Goal: Complete application form: Fill out and submit a form for a specific purpose

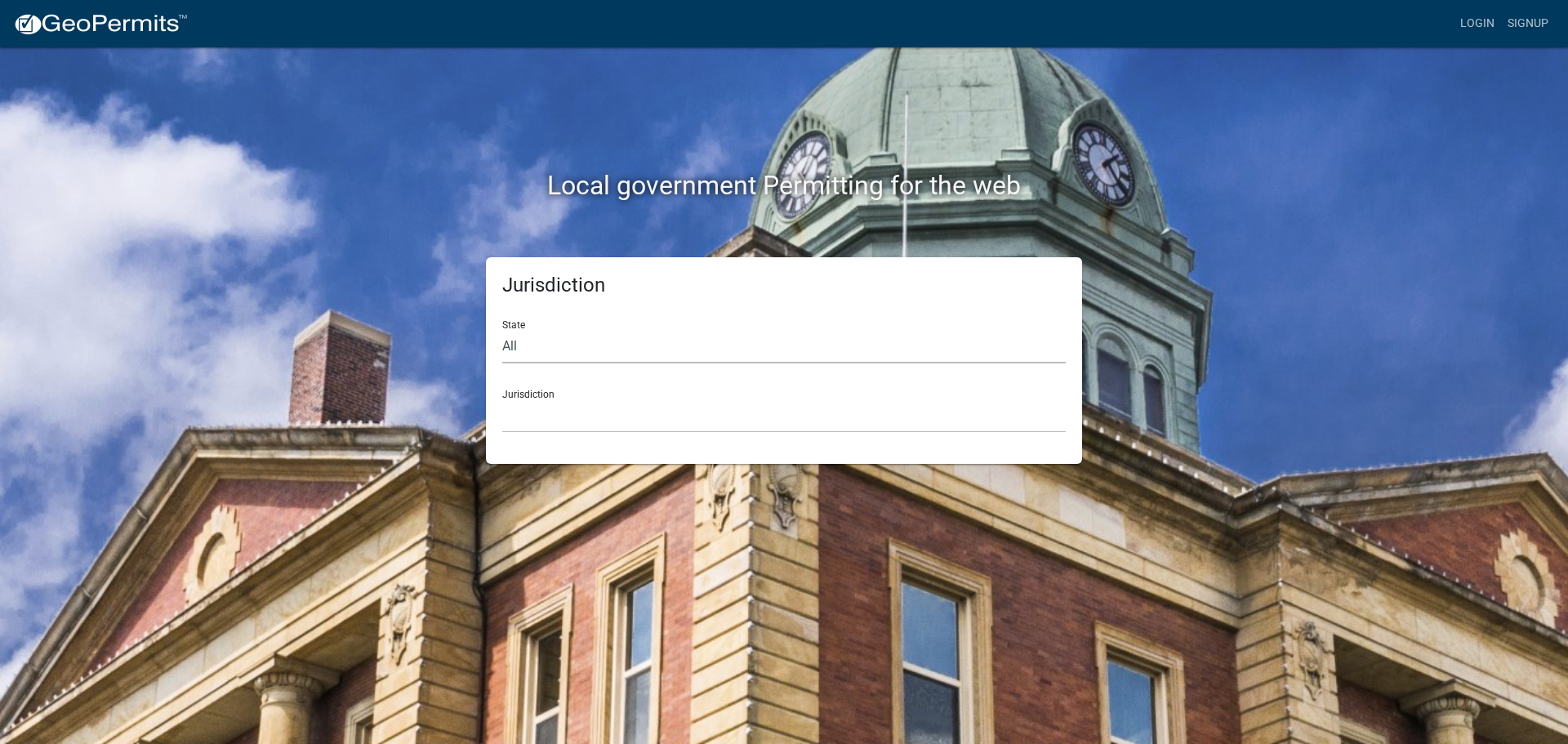
click at [693, 350] on select "All [US_STATE] [US_STATE] [US_STATE] [US_STATE] [US_STATE] [US_STATE] [US_STATE…" at bounding box center [784, 346] width 563 height 34
select select "[US_STATE]"
click at [503, 330] on select "All [US_STATE] [US_STATE] [US_STATE] [US_STATE] [US_STATE] [US_STATE] [US_STATE…" at bounding box center [784, 346] width 563 height 34
click at [629, 350] on select "All [US_STATE] [US_STATE] [US_STATE] [US_STATE] [US_STATE] [US_STATE] [US_STATE…" at bounding box center [784, 346] width 563 height 34
select select "[US_STATE]"
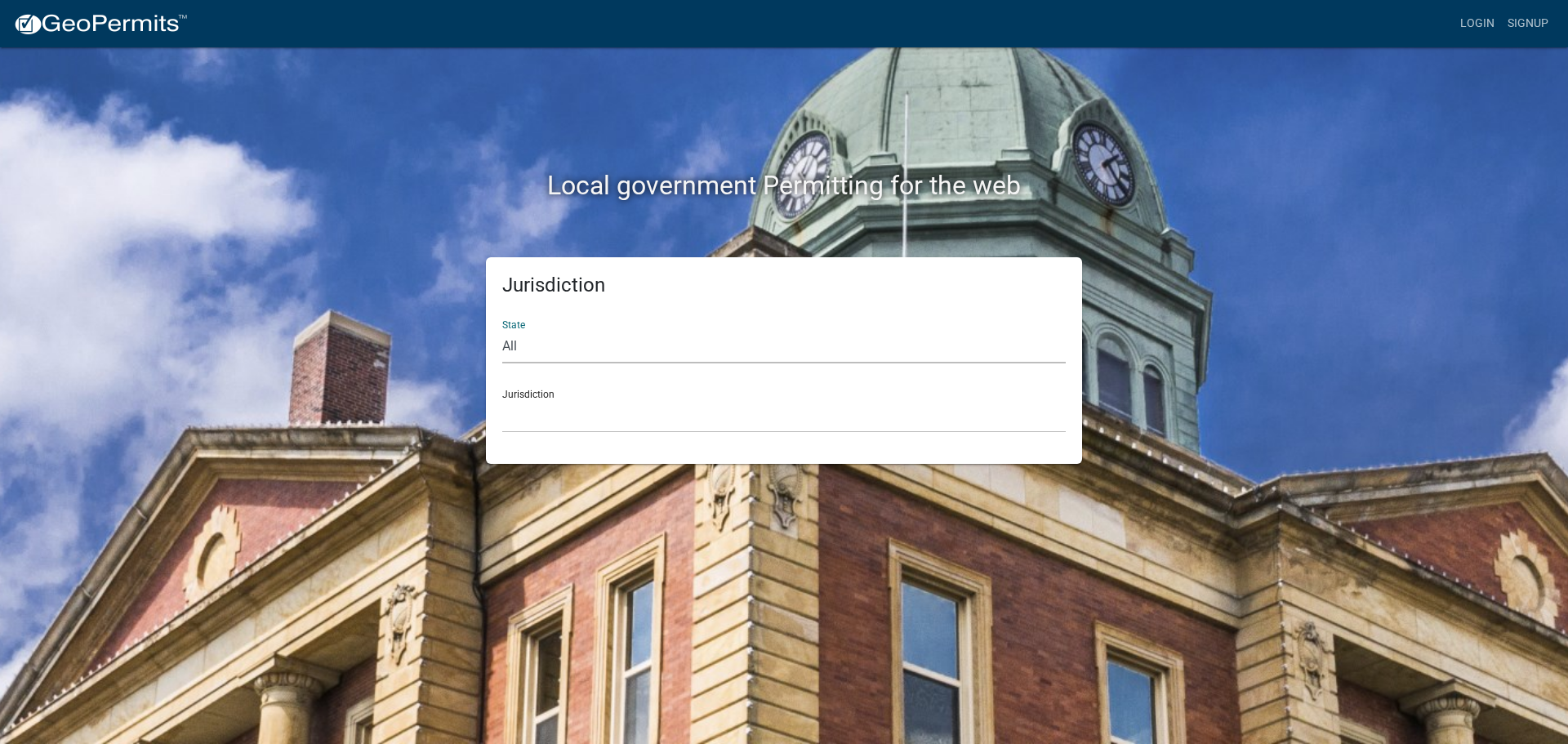
click at [503, 330] on select "All [US_STATE] [US_STATE] [US_STATE] [US_STATE] [US_STATE] [US_STATE] [US_STATE…" at bounding box center [784, 346] width 563 height 34
click at [606, 335] on select "All [US_STATE] [US_STATE] [US_STATE] [US_STATE] [US_STATE] [US_STATE] [US_STATE…" at bounding box center [784, 346] width 563 height 34
select select "[US_STATE]"
click at [503, 330] on select "All [US_STATE] [US_STATE] [US_STATE] [US_STATE] [US_STATE] [US_STATE] [US_STATE…" at bounding box center [784, 346] width 563 height 34
click at [603, 411] on select "[GEOGRAPHIC_DATA], [US_STATE] [GEOGRAPHIC_DATA], [US_STATE] [GEOGRAPHIC_DATA], …" at bounding box center [784, 416] width 563 height 34
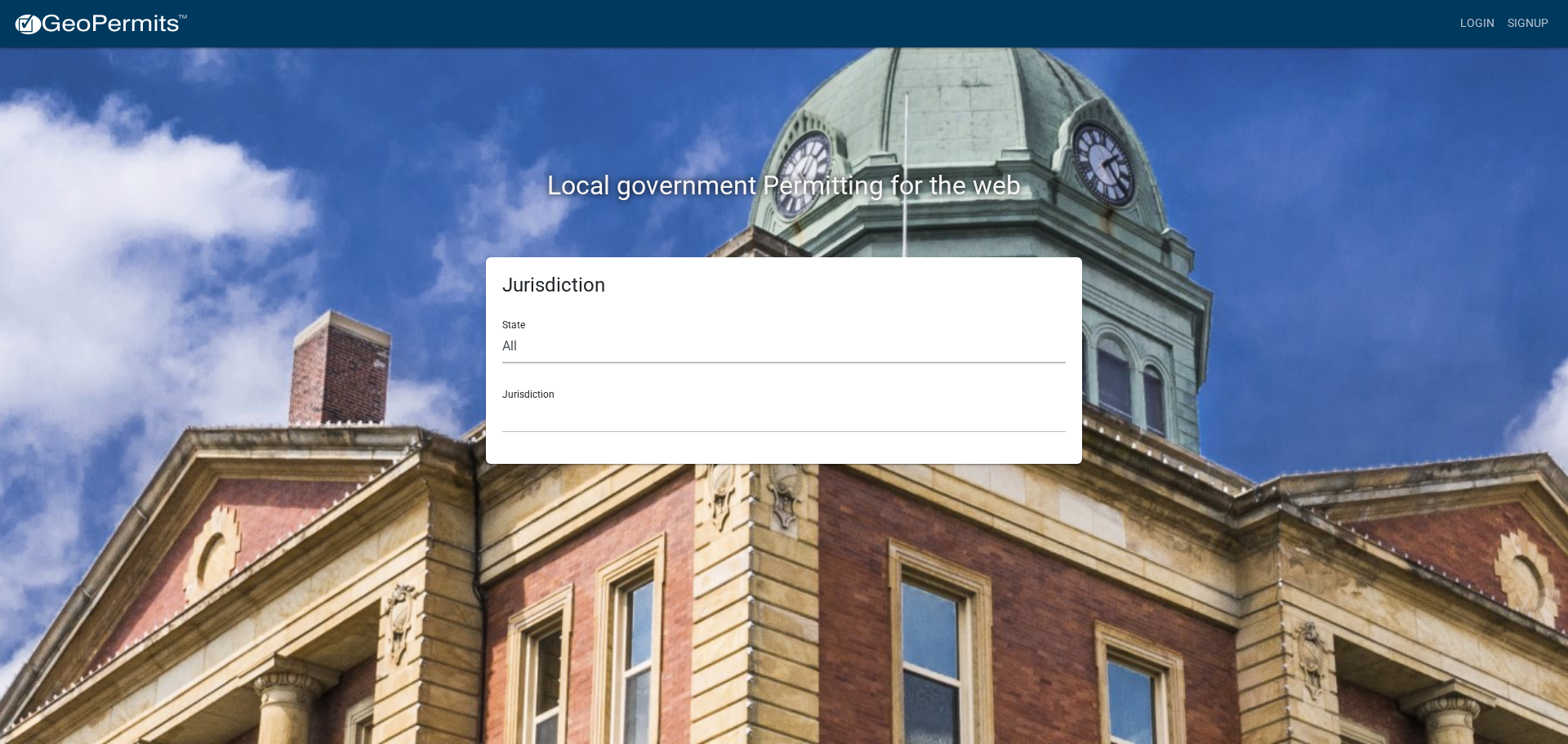
click at [531, 344] on select "All [US_STATE] [US_STATE] [US_STATE] [US_STATE] [US_STATE] [US_STATE] [US_STATE…" at bounding box center [784, 346] width 563 height 34
select select "[US_STATE]"
click at [503, 330] on select "All [US_STATE] [US_STATE] [US_STATE] [US_STATE] [US_STATE] [US_STATE] [US_STATE…" at bounding box center [784, 346] width 563 height 34
click at [638, 425] on select "[GEOGRAPHIC_DATA], [US_STATE] [GEOGRAPHIC_DATA], [US_STATE] [GEOGRAPHIC_DATA], …" at bounding box center [784, 416] width 563 height 34
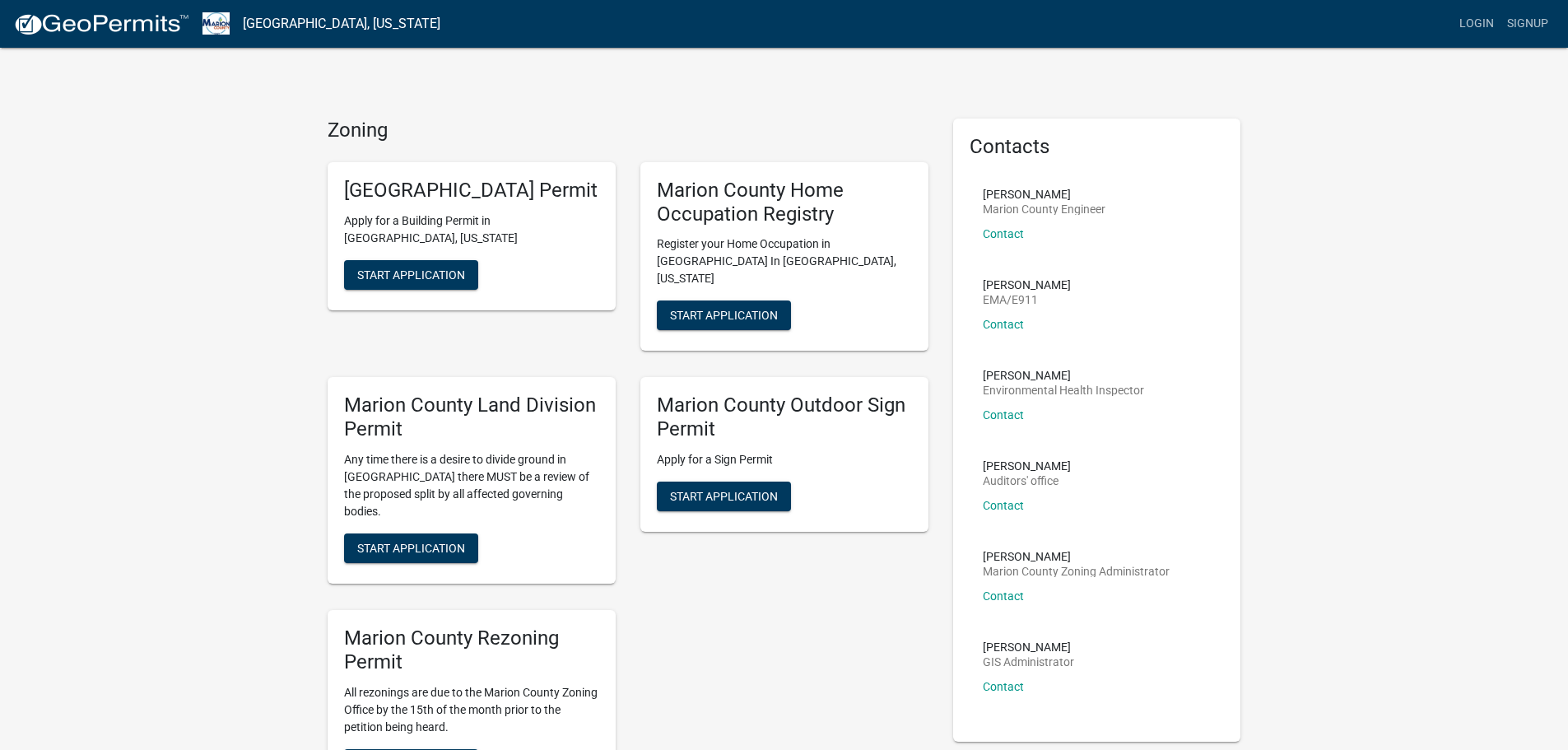
click at [1475, 21] on link "Login" at bounding box center [1476, 24] width 48 height 32
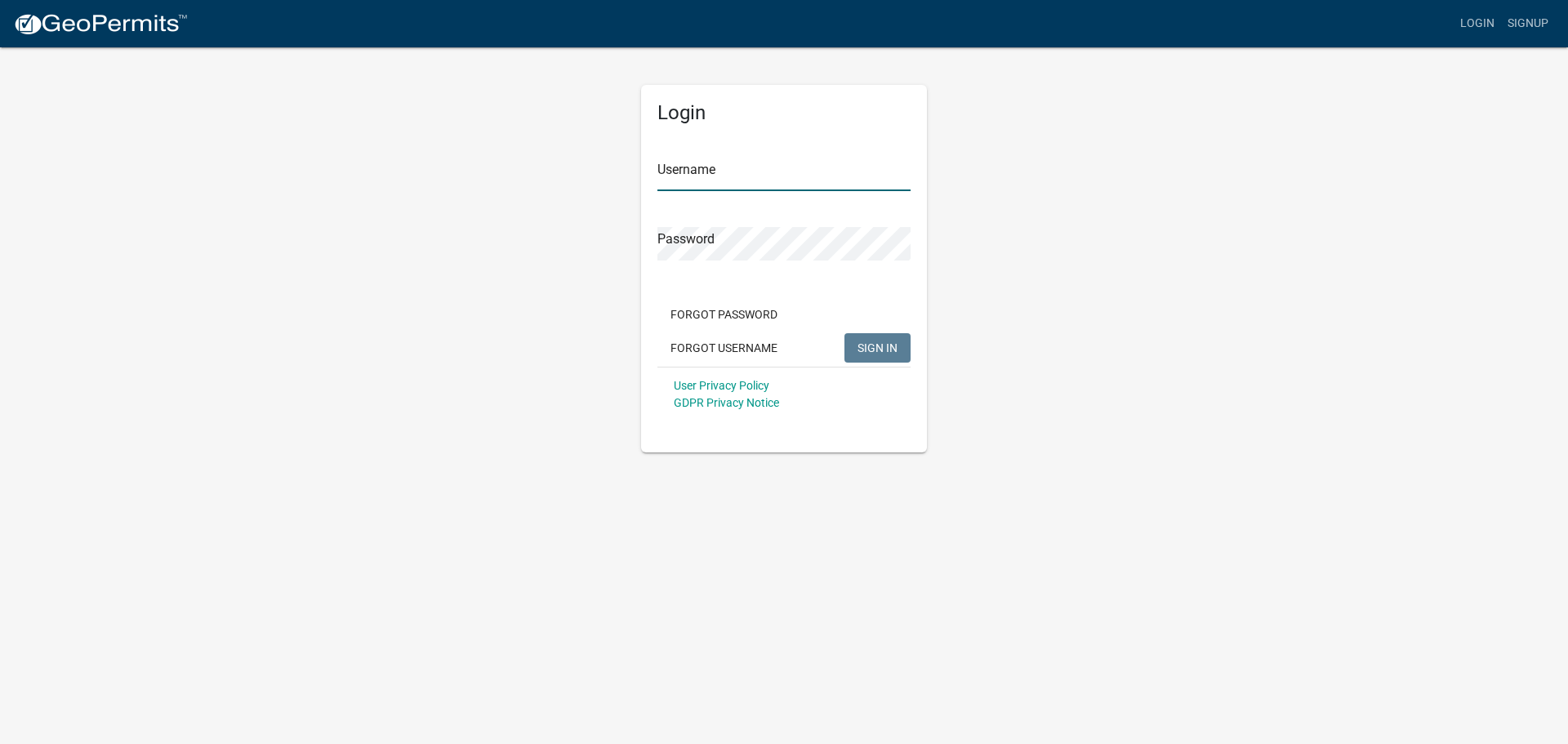
type input "abuckalew"
click at [893, 352] on span "SIGN IN" at bounding box center [878, 346] width 40 height 13
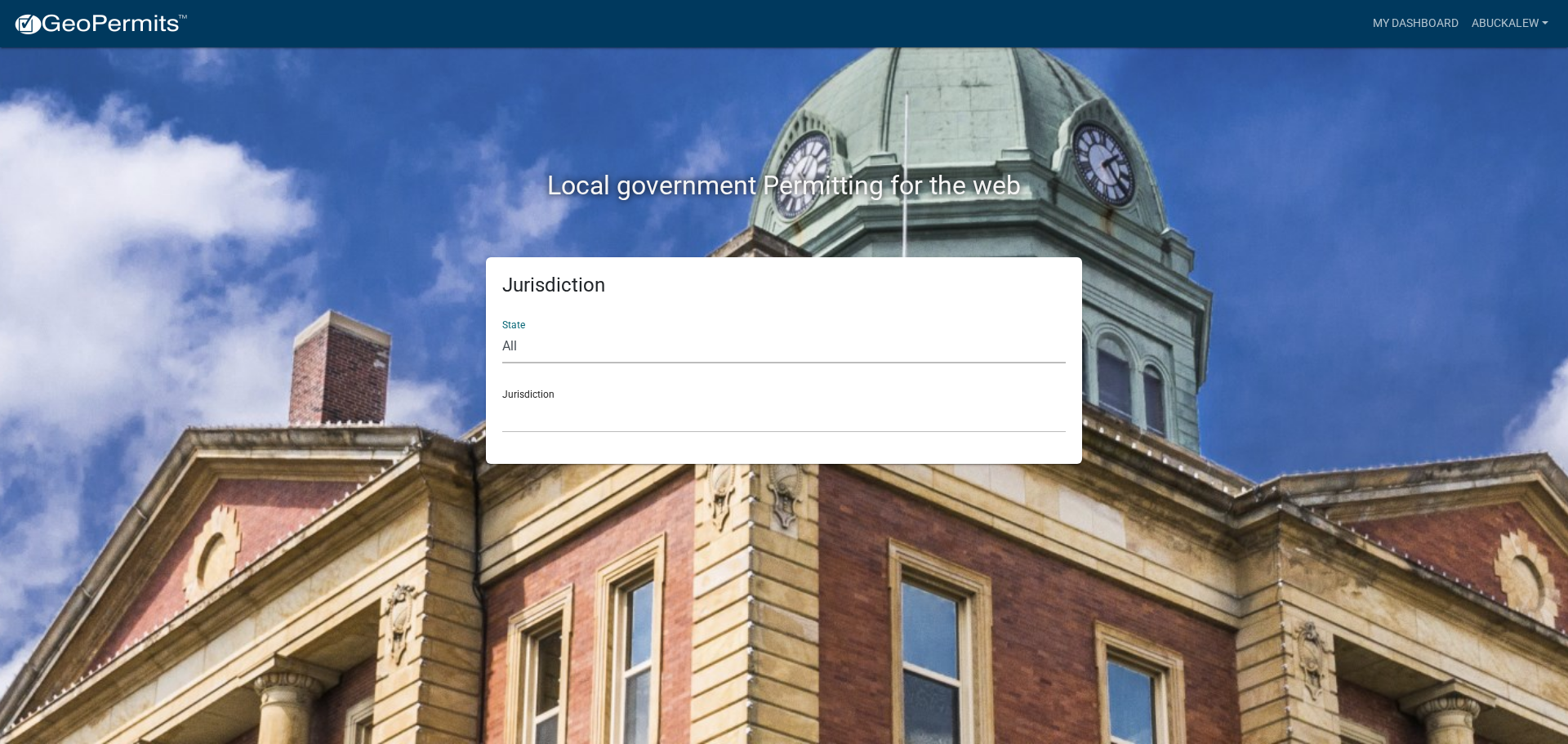
click at [741, 335] on select "All [US_STATE] [US_STATE] [US_STATE] [US_STATE] [US_STATE] [US_STATE] [US_STATE…" at bounding box center [784, 346] width 563 height 34
select select "[US_STATE]"
click at [503, 330] on select "All [US_STATE] [US_STATE] [US_STATE] [US_STATE] [US_STATE] [US_STATE] [US_STATE…" at bounding box center [784, 346] width 563 height 34
click at [583, 414] on select "[GEOGRAPHIC_DATA], [US_STATE] [GEOGRAPHIC_DATA], [US_STATE] [GEOGRAPHIC_DATA], …" at bounding box center [784, 416] width 563 height 34
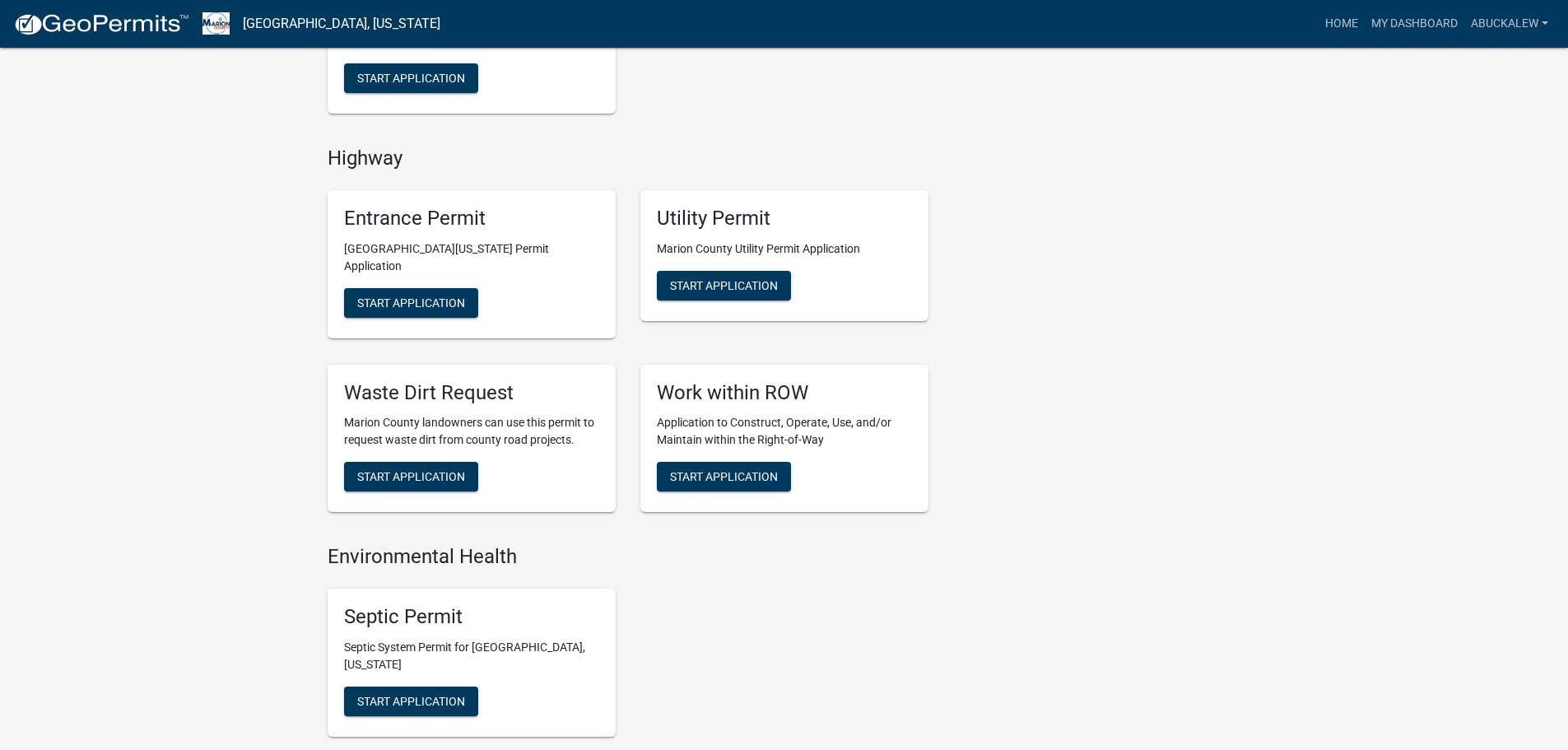
scroll to position [778, 0]
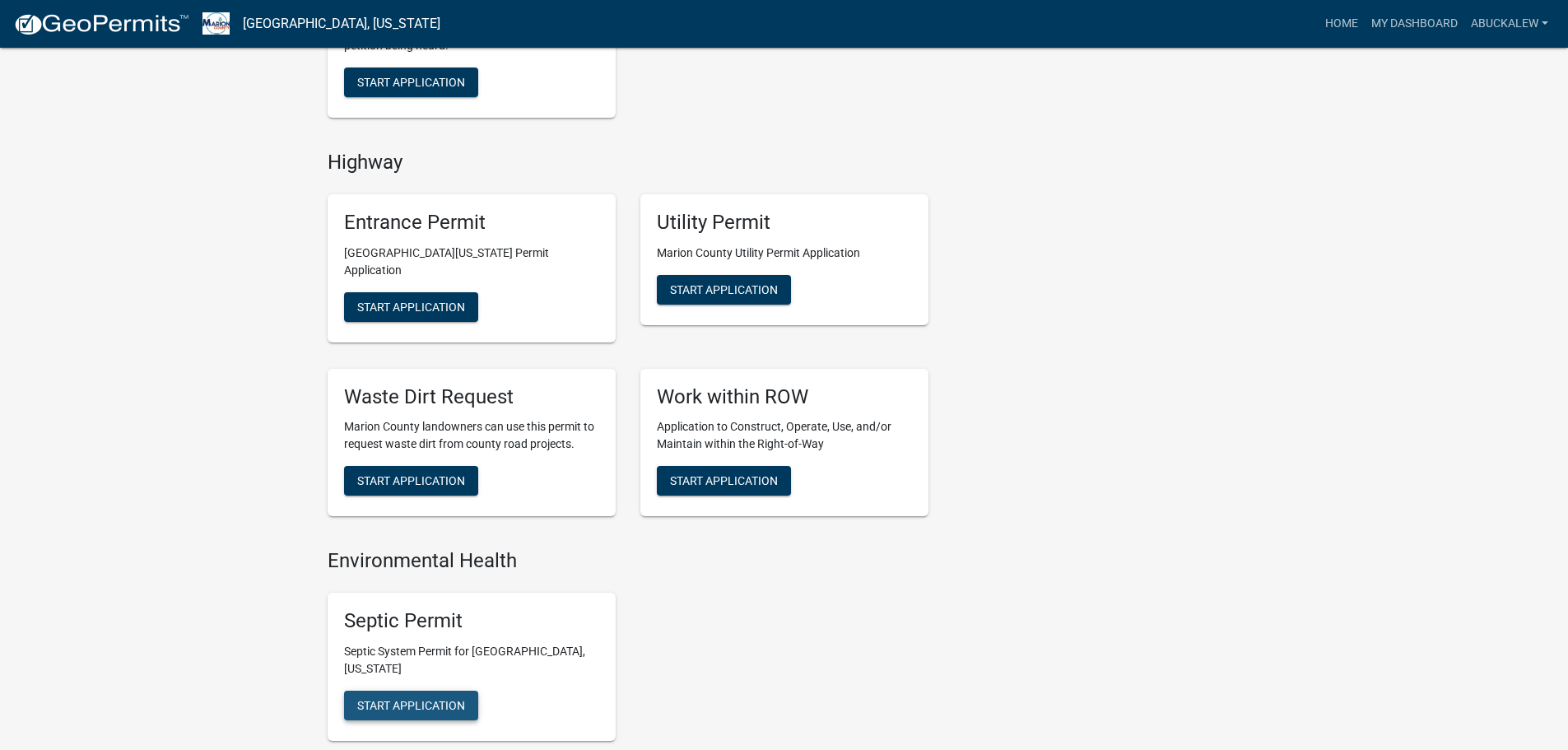
click at [429, 699] on span "Start Application" at bounding box center [410, 705] width 108 height 13
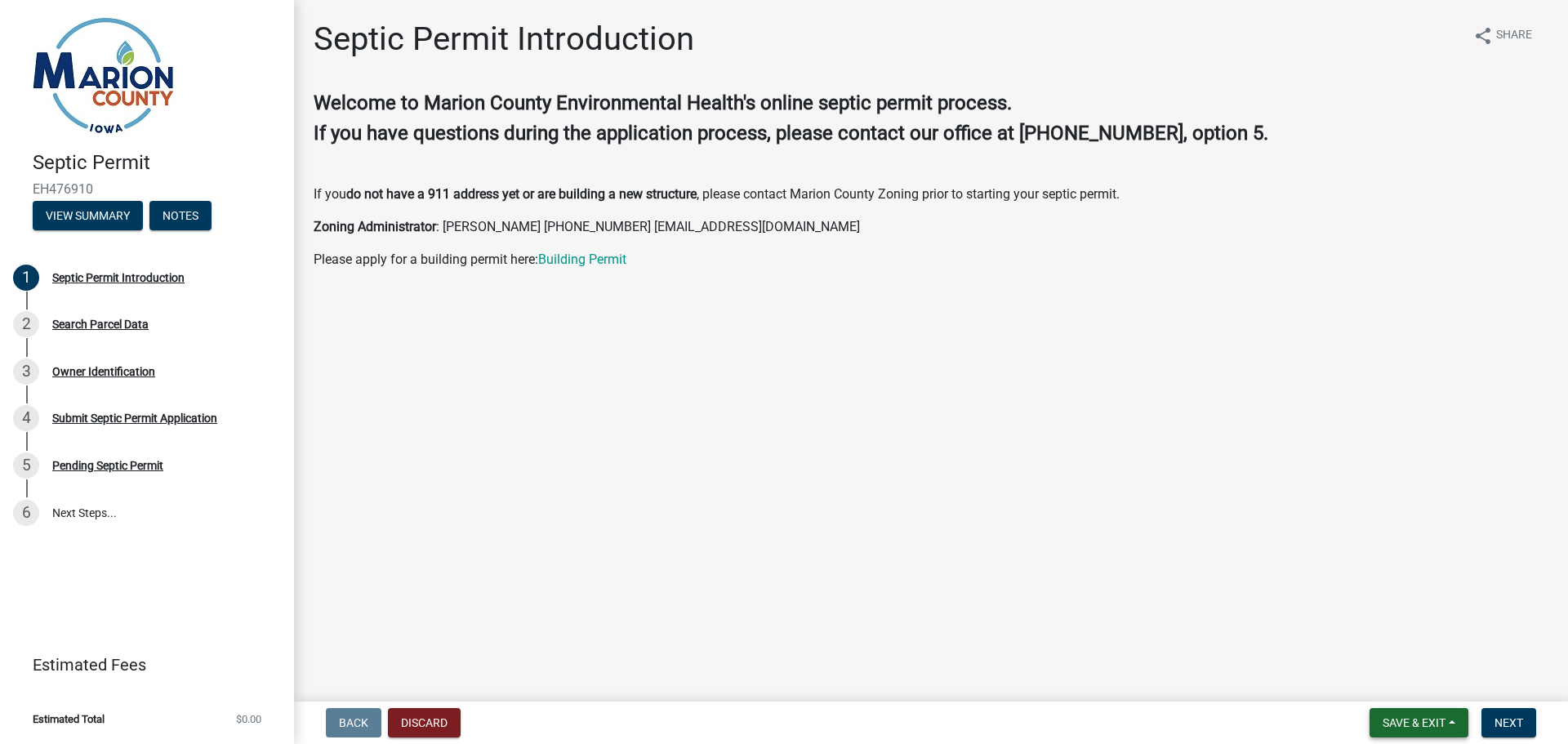
click at [1426, 721] on span "Save & Exit" at bounding box center [1414, 722] width 63 height 13
click at [1409, 691] on button "Save & Exit" at bounding box center [1403, 680] width 131 height 39
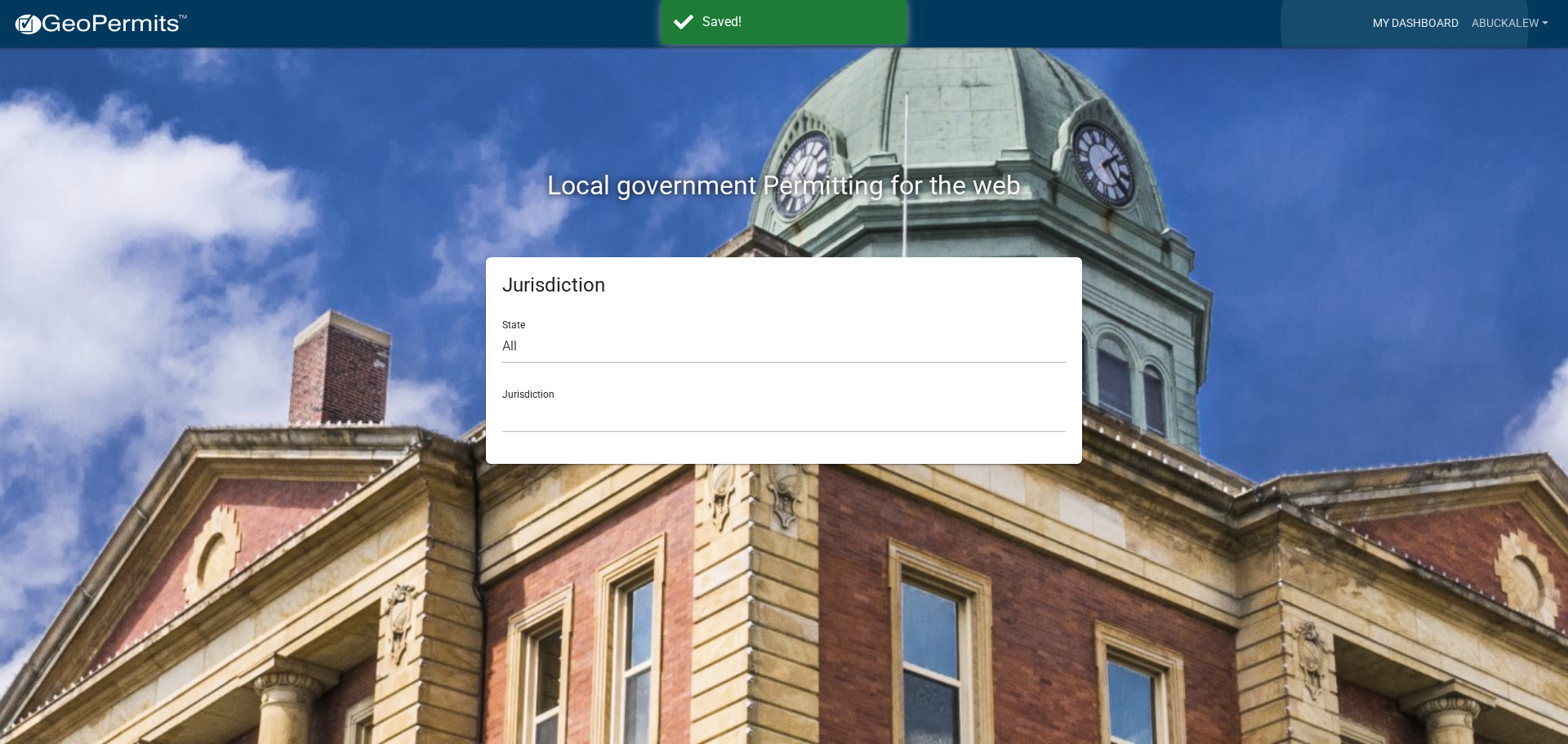
click at [1405, 24] on link "My Dashboard" at bounding box center [1416, 23] width 99 height 31
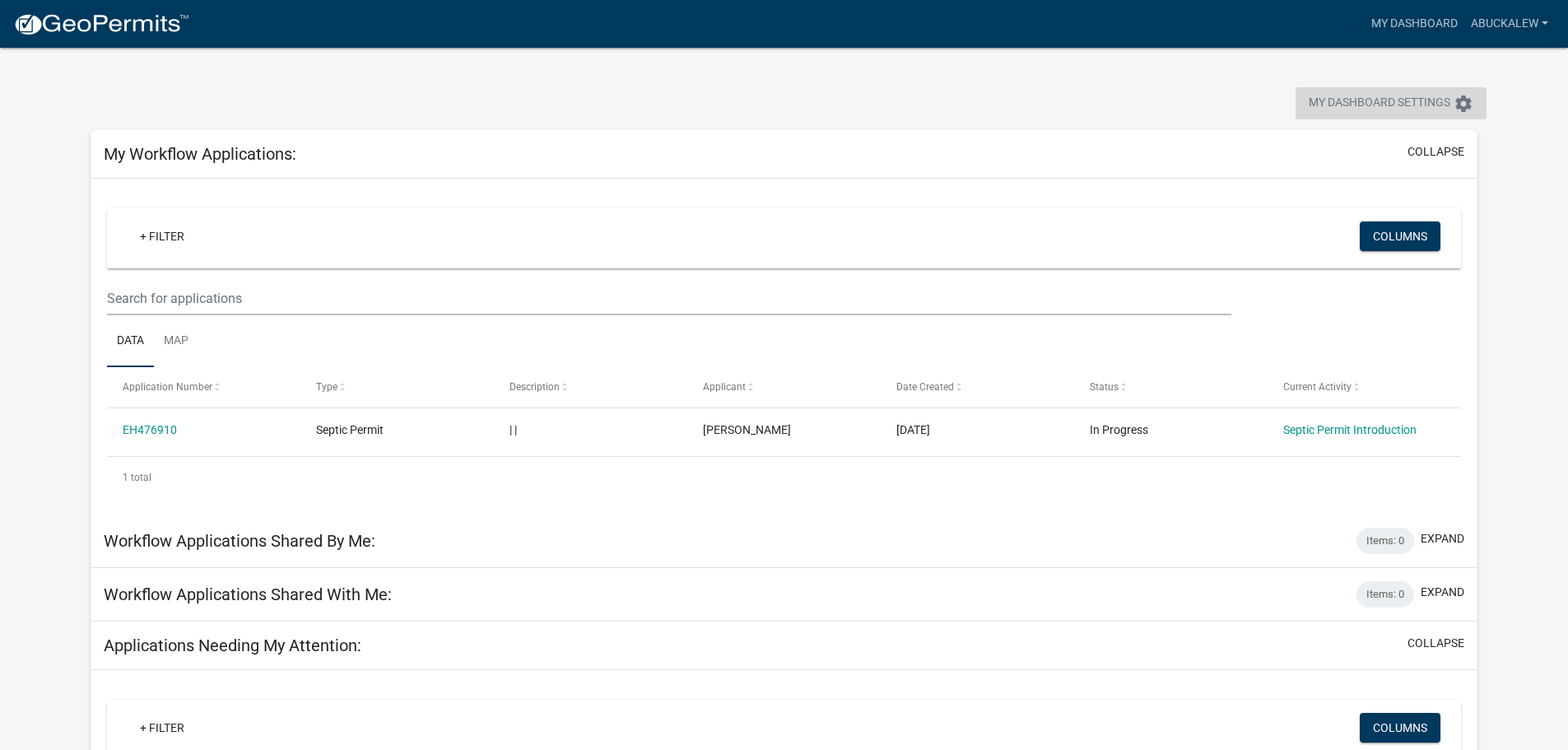
click at [1429, 96] on span "My Dashboard Settings" at bounding box center [1380, 103] width 142 height 20
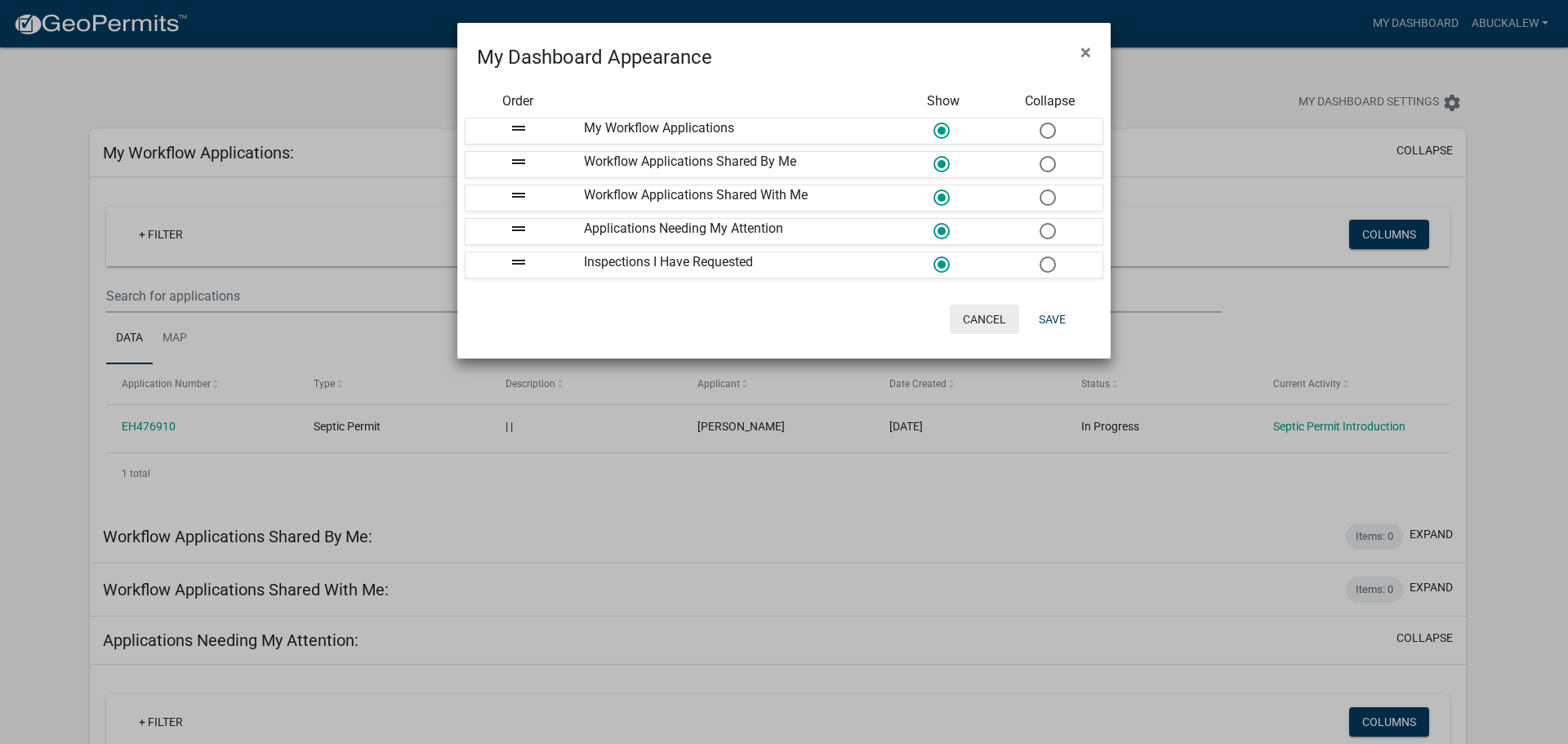
click at [985, 326] on button "Cancel" at bounding box center [985, 319] width 69 height 30
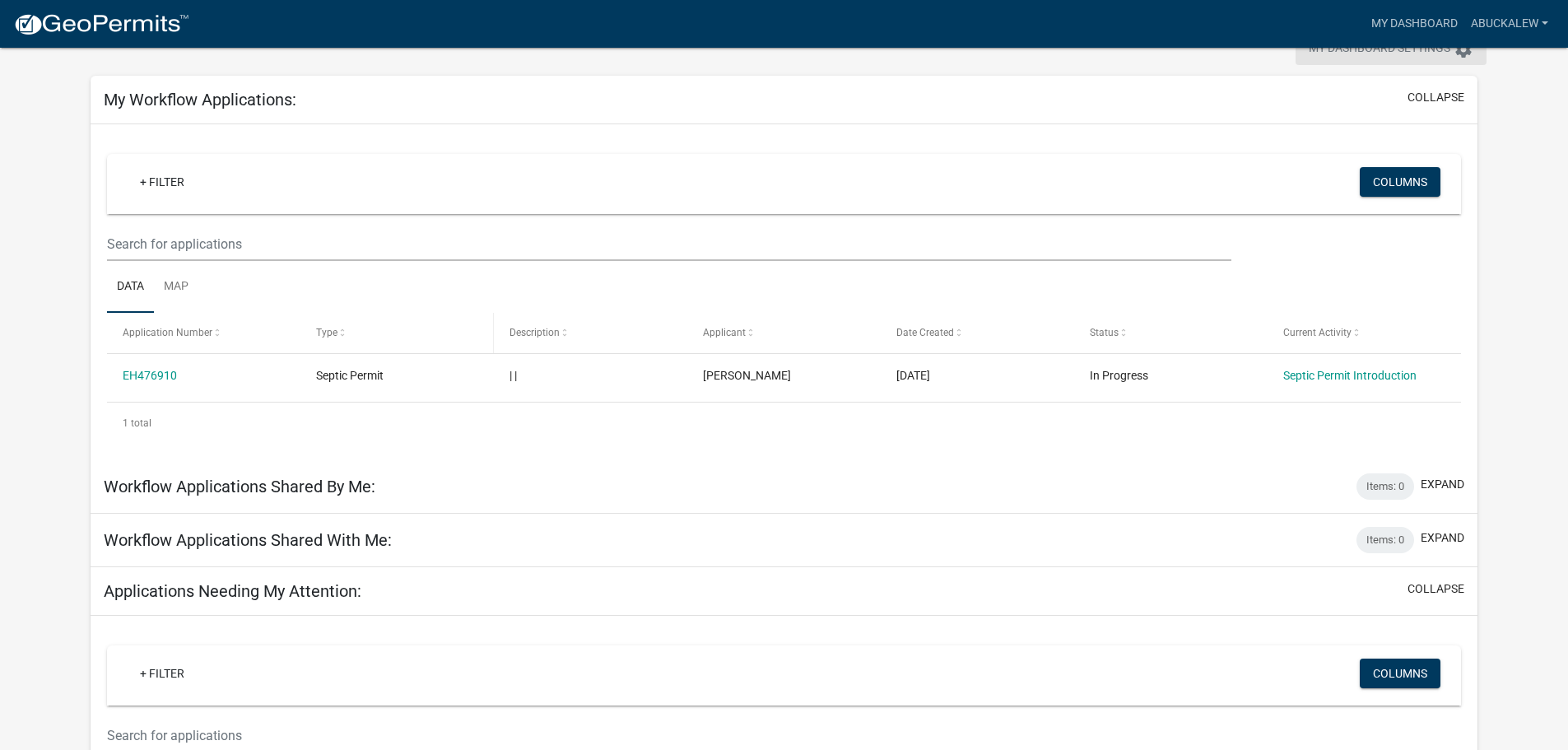
scroll to position [82, 0]
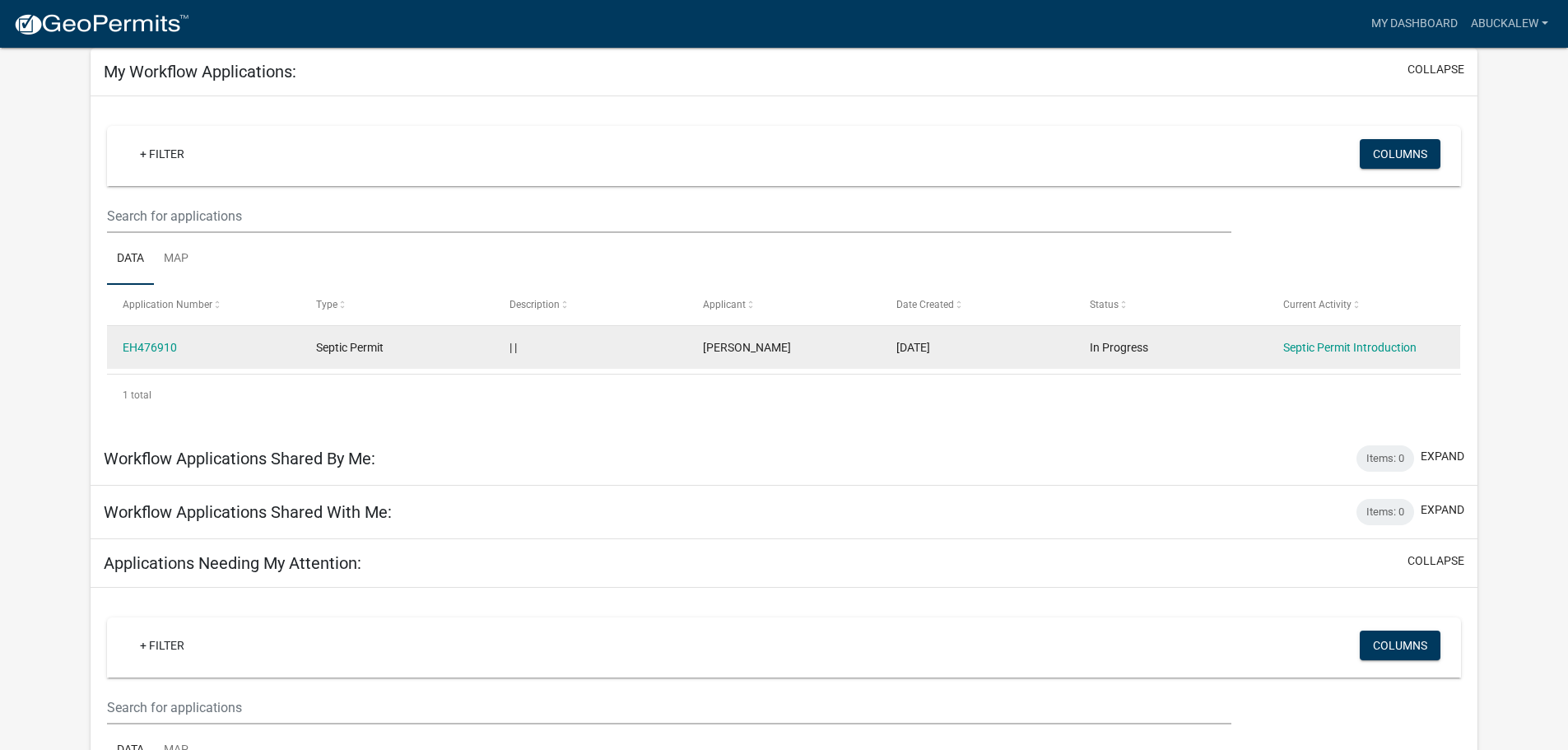
click at [1330, 354] on div "Septic Permit Introduction" at bounding box center [1364, 348] width 161 height 19
click at [1332, 344] on link "Septic Permit Introduction" at bounding box center [1350, 347] width 133 height 13
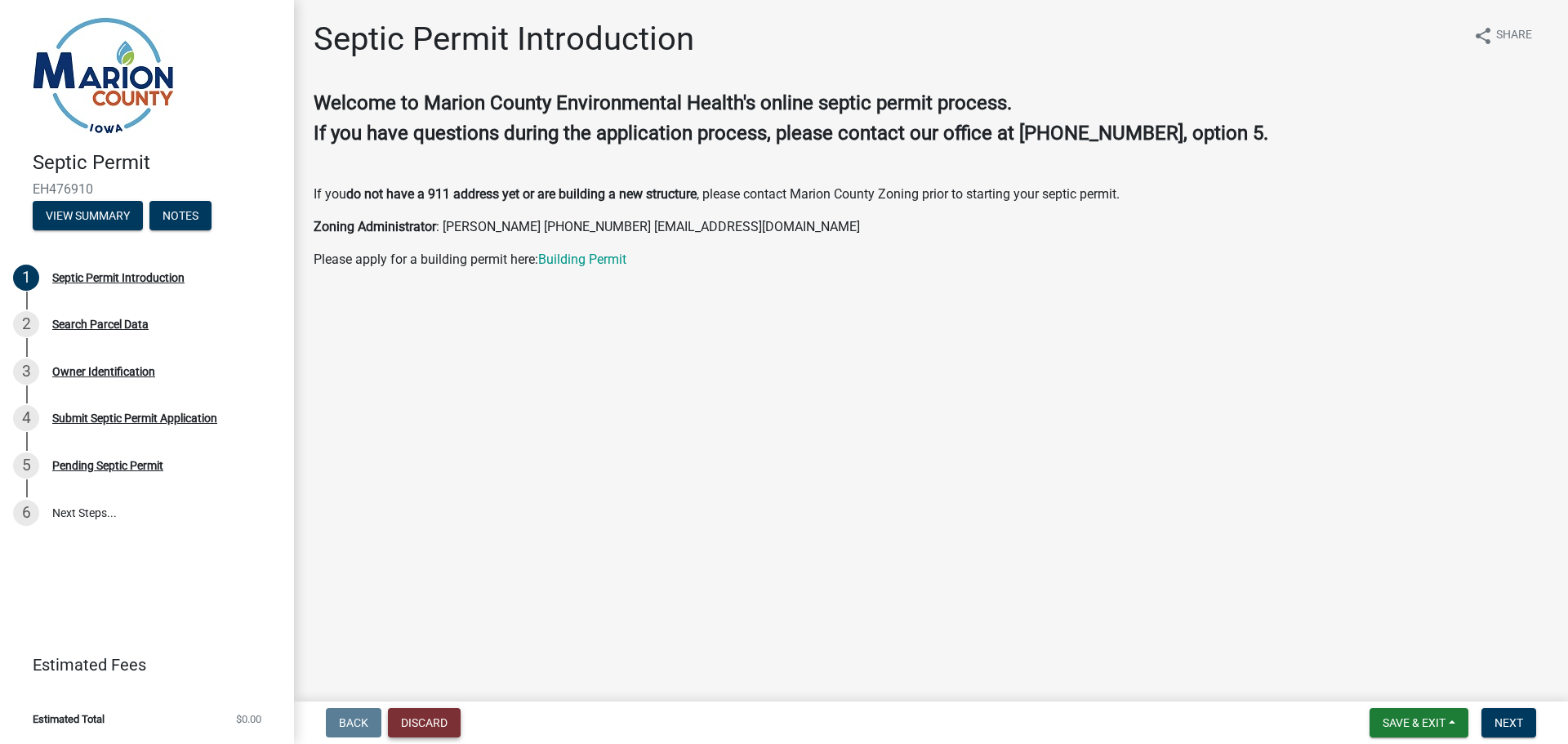
click at [415, 722] on button "Discard" at bounding box center [425, 723] width 73 height 30
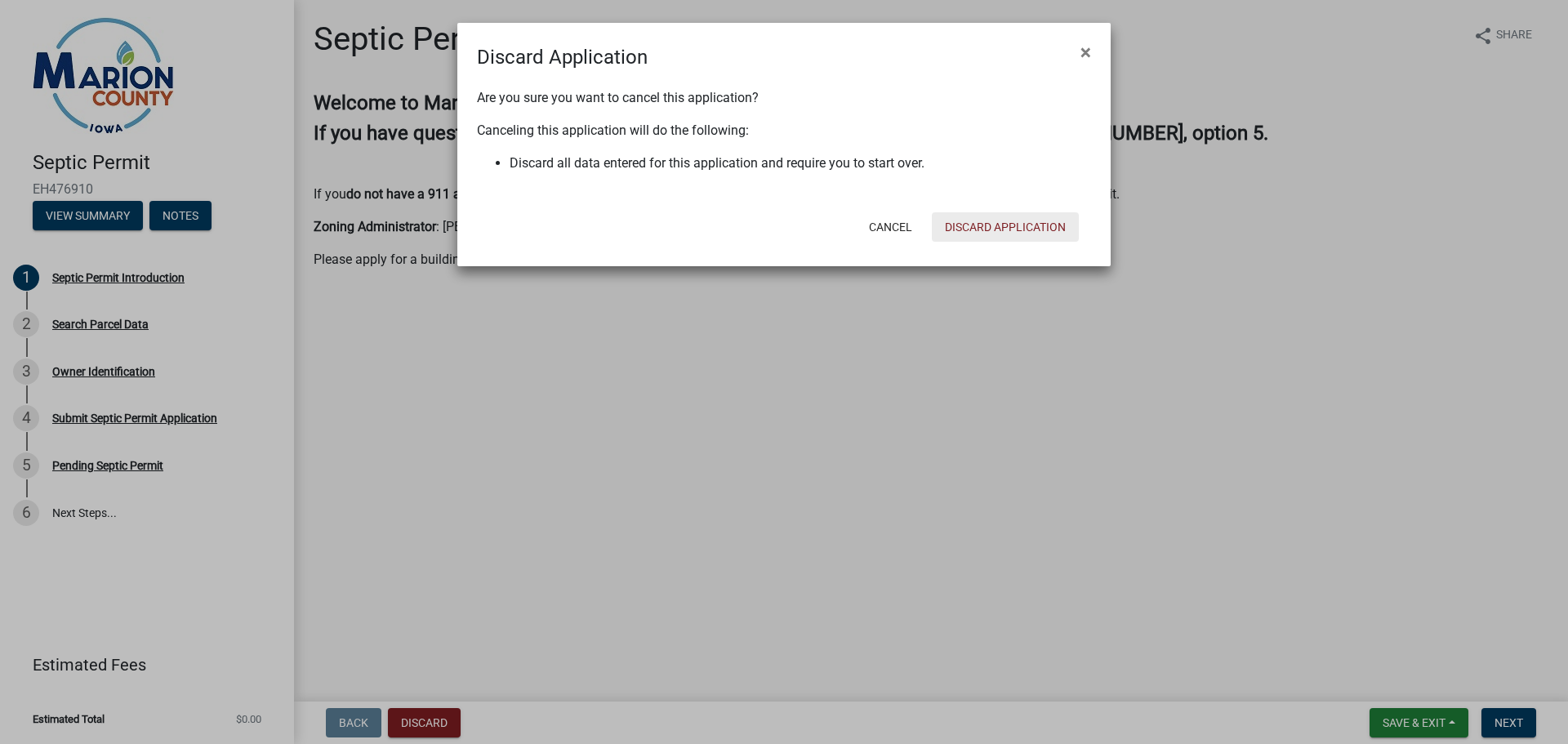
click at [1046, 214] on button "Discard Application" at bounding box center [1005, 227] width 147 height 30
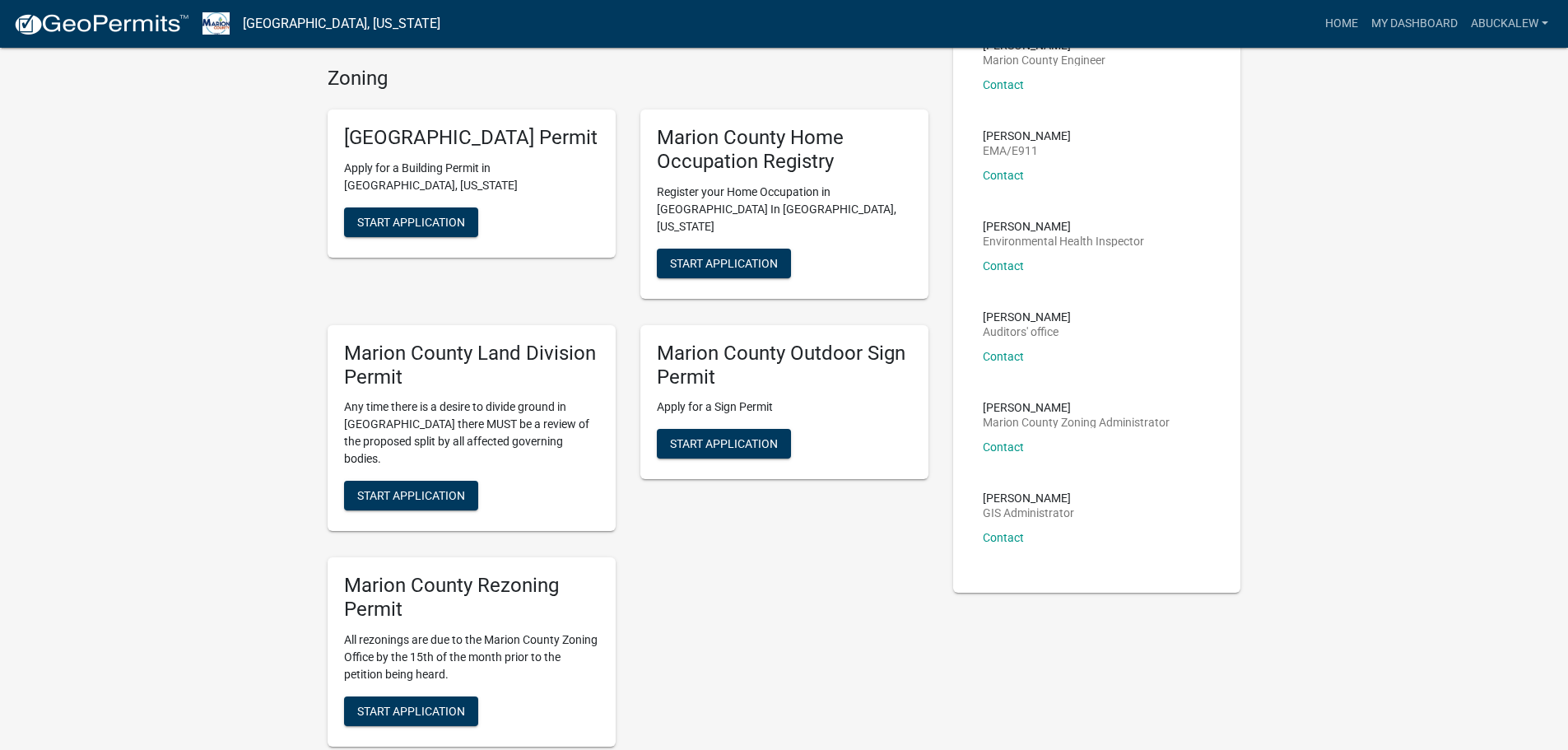
scroll to position [165, 0]
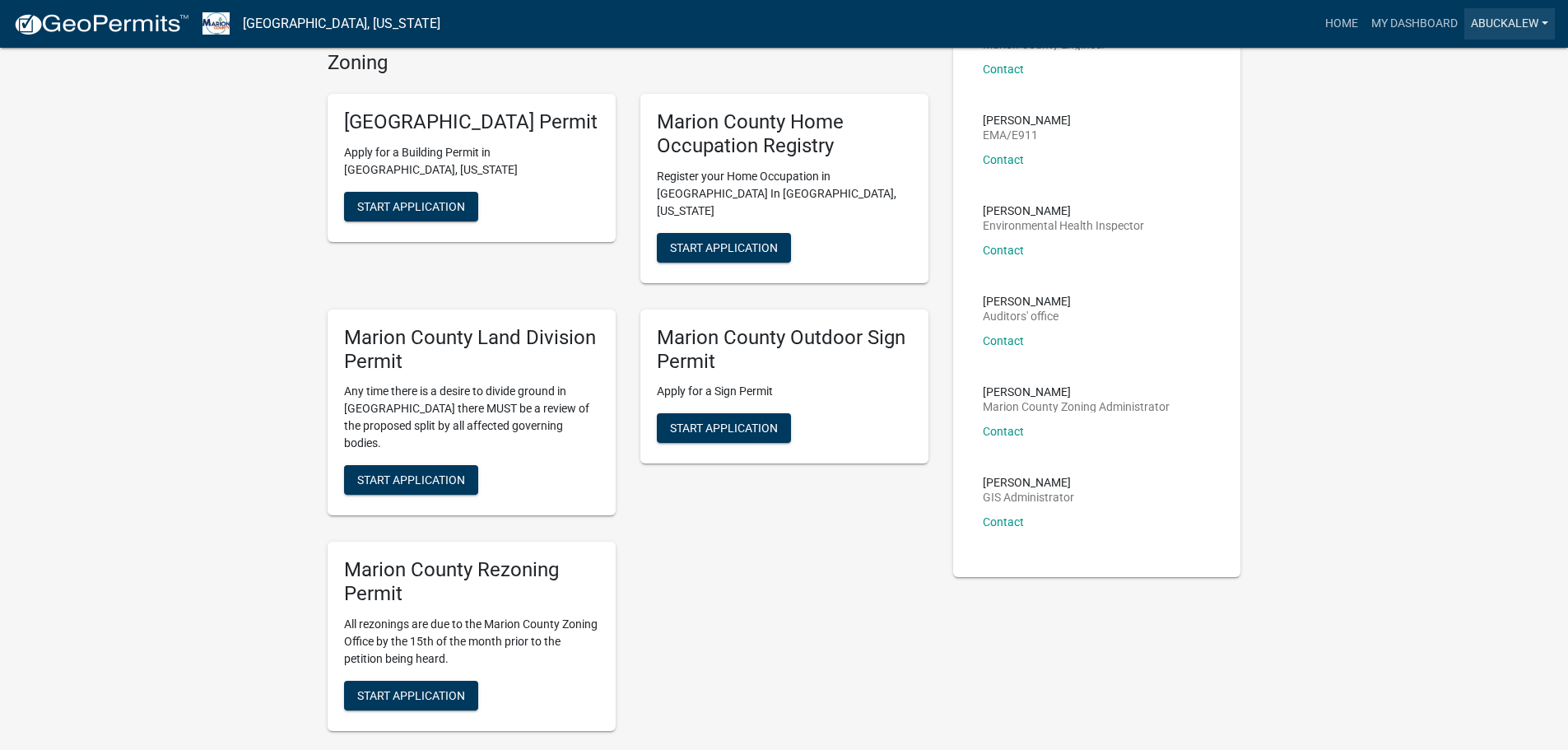
click at [1514, 31] on link "abuckalew" at bounding box center [1509, 24] width 90 height 32
click at [1472, 76] on link "Account" at bounding box center [1488, 67] width 132 height 39
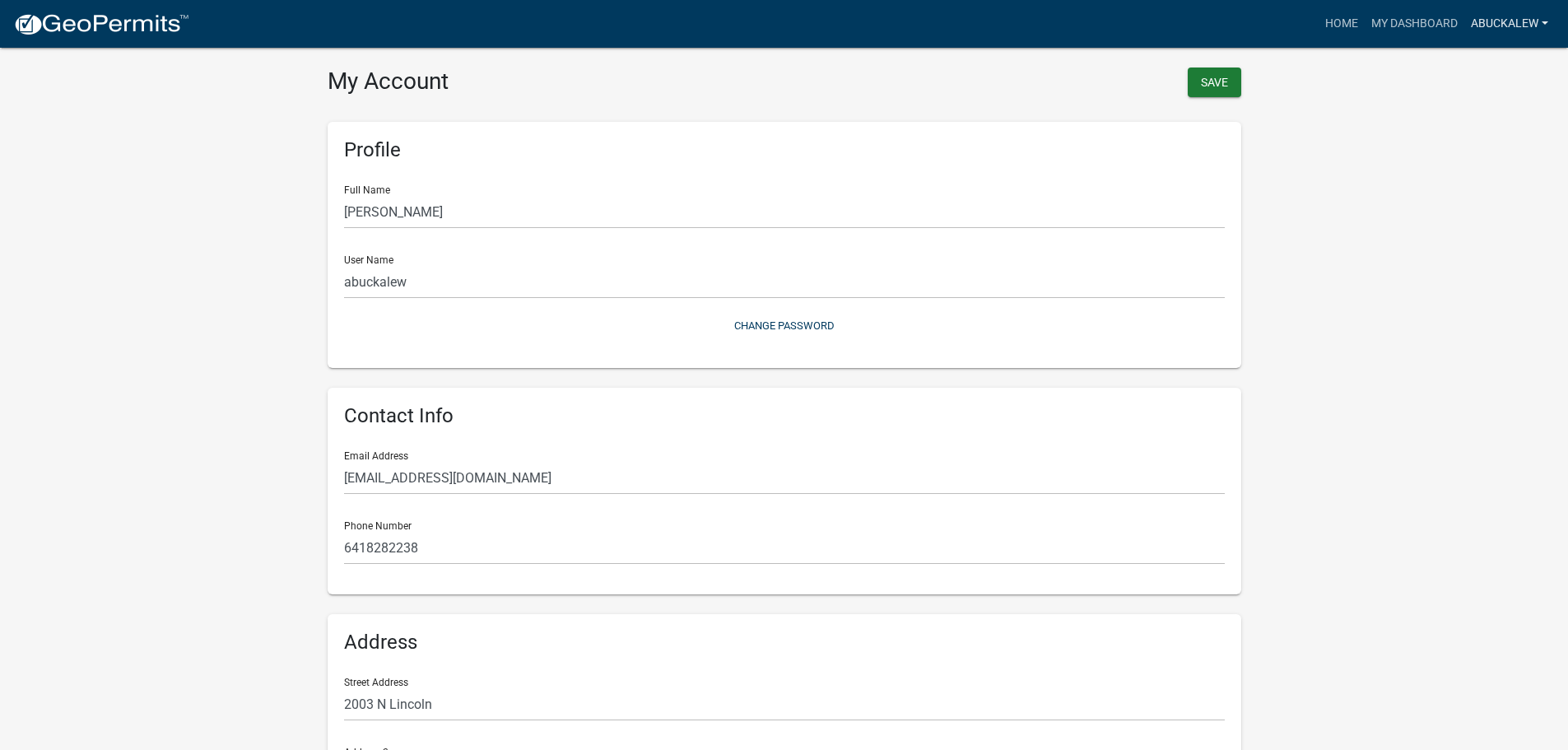
click at [1486, 20] on link "abuckalew" at bounding box center [1509, 24] width 90 height 32
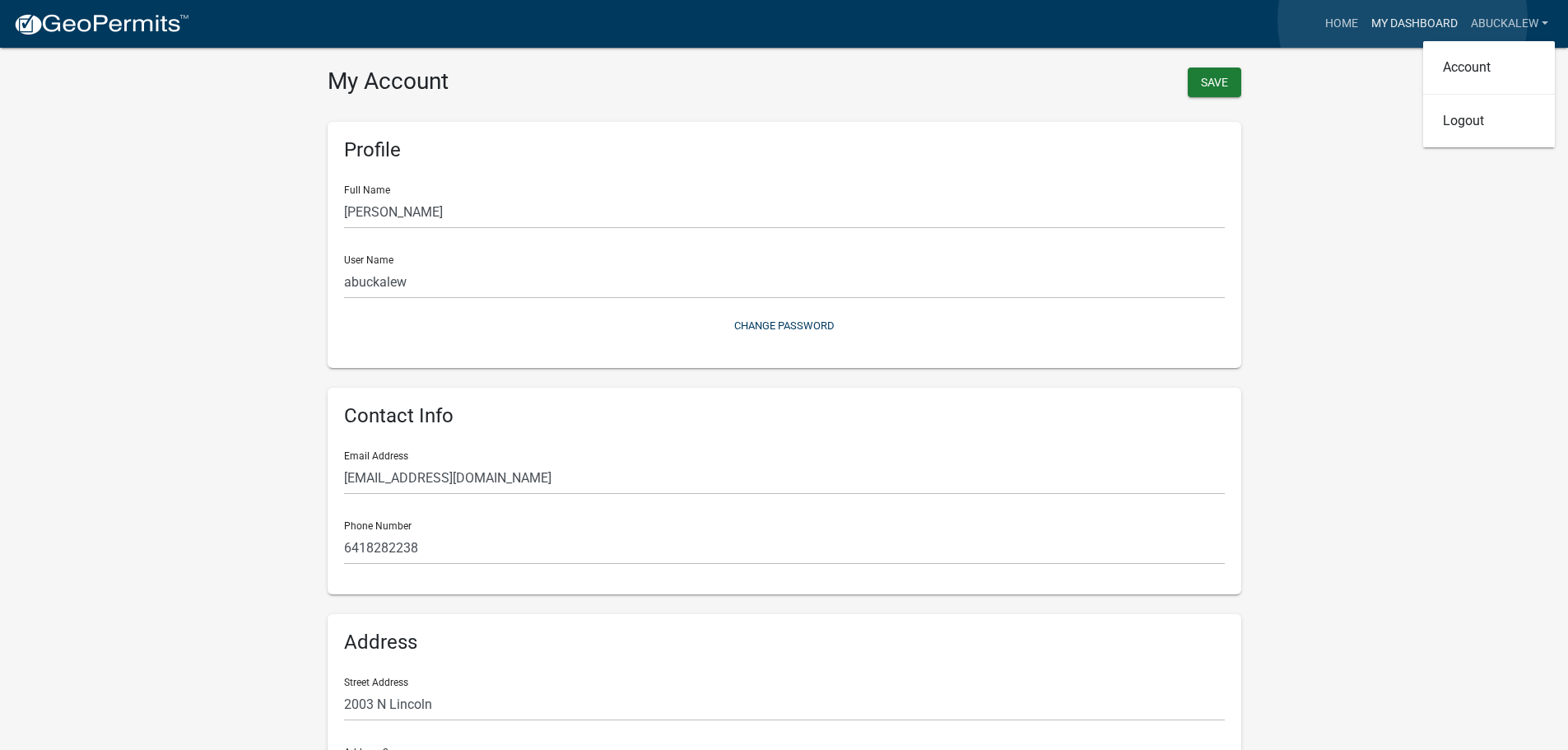
click at [1403, 20] on link "My Dashboard" at bounding box center [1415, 24] width 100 height 32
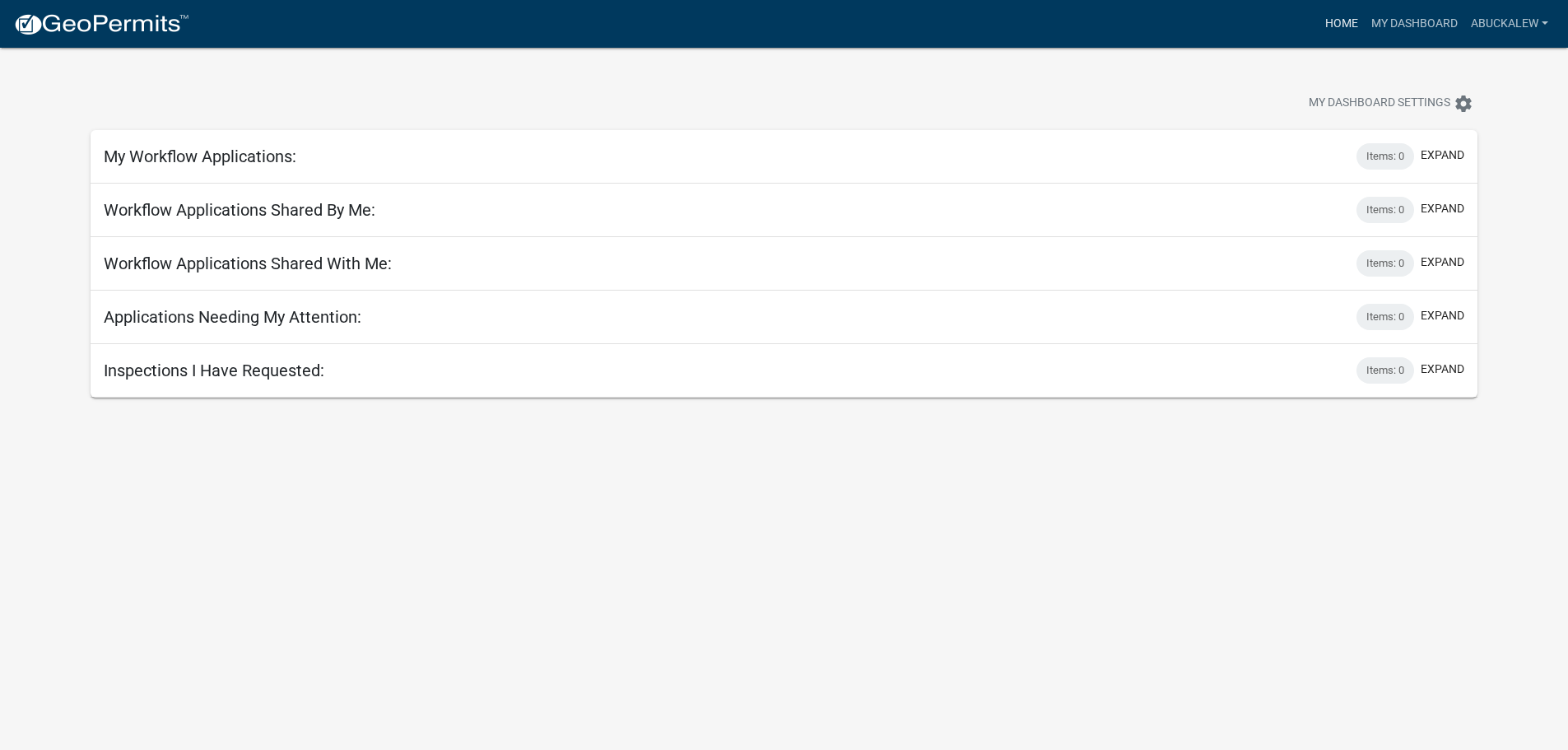
click at [1344, 32] on link "Home" at bounding box center [1341, 24] width 46 height 32
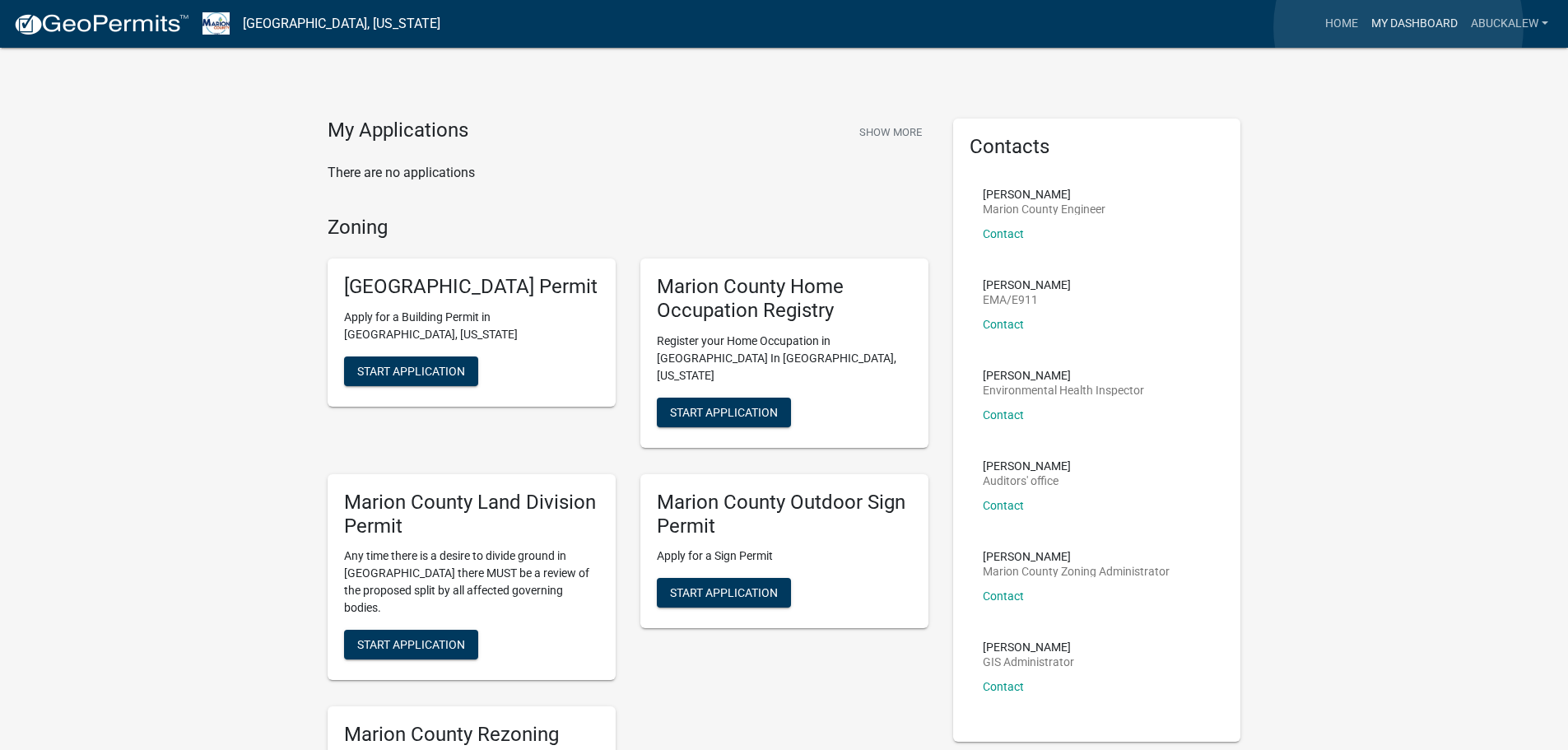
click at [1398, 27] on link "My Dashboard" at bounding box center [1415, 24] width 100 height 32
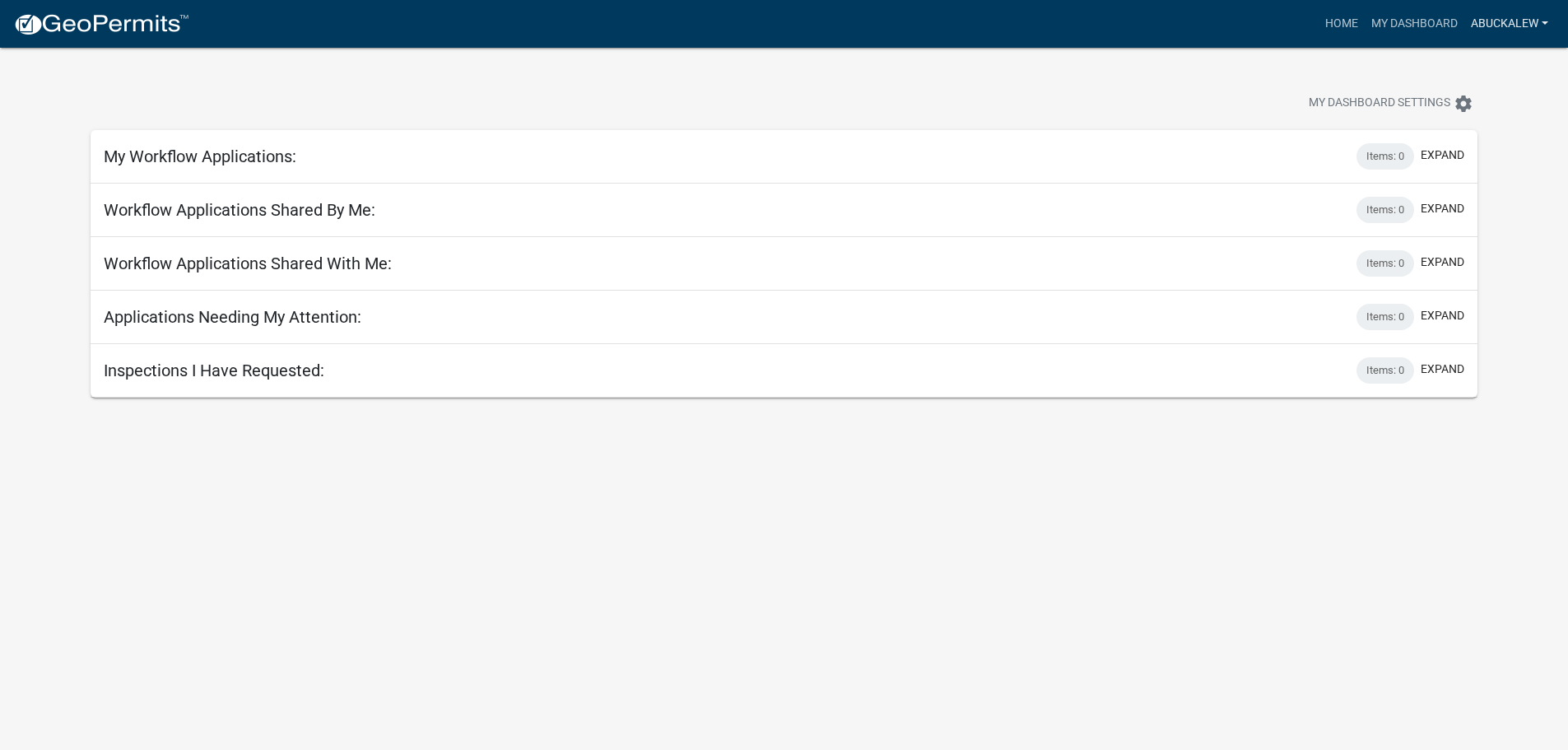
click at [1529, 19] on link "abuckalew" at bounding box center [1509, 24] width 90 height 32
click at [1359, 15] on link "Home" at bounding box center [1341, 24] width 46 height 32
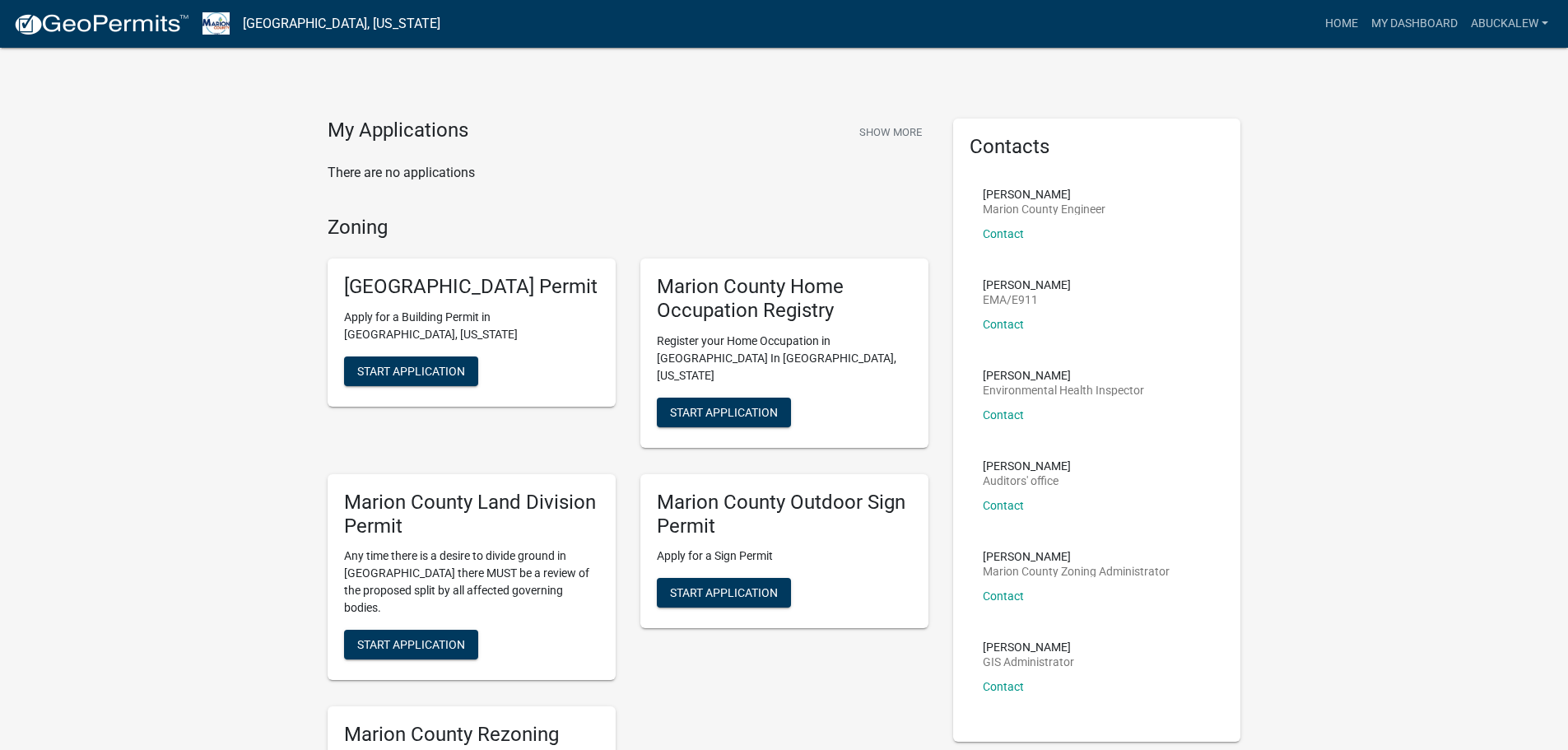
click at [1566, 2] on nav "[GEOGRAPHIC_DATA], [US_STATE] more_horiz Home My Dashboard abuckalew Account Lo…" at bounding box center [784, 24] width 1568 height 48
click at [1516, 30] on link "abuckalew" at bounding box center [1509, 24] width 90 height 32
click at [1411, 18] on link "My Dashboard" at bounding box center [1415, 24] width 100 height 32
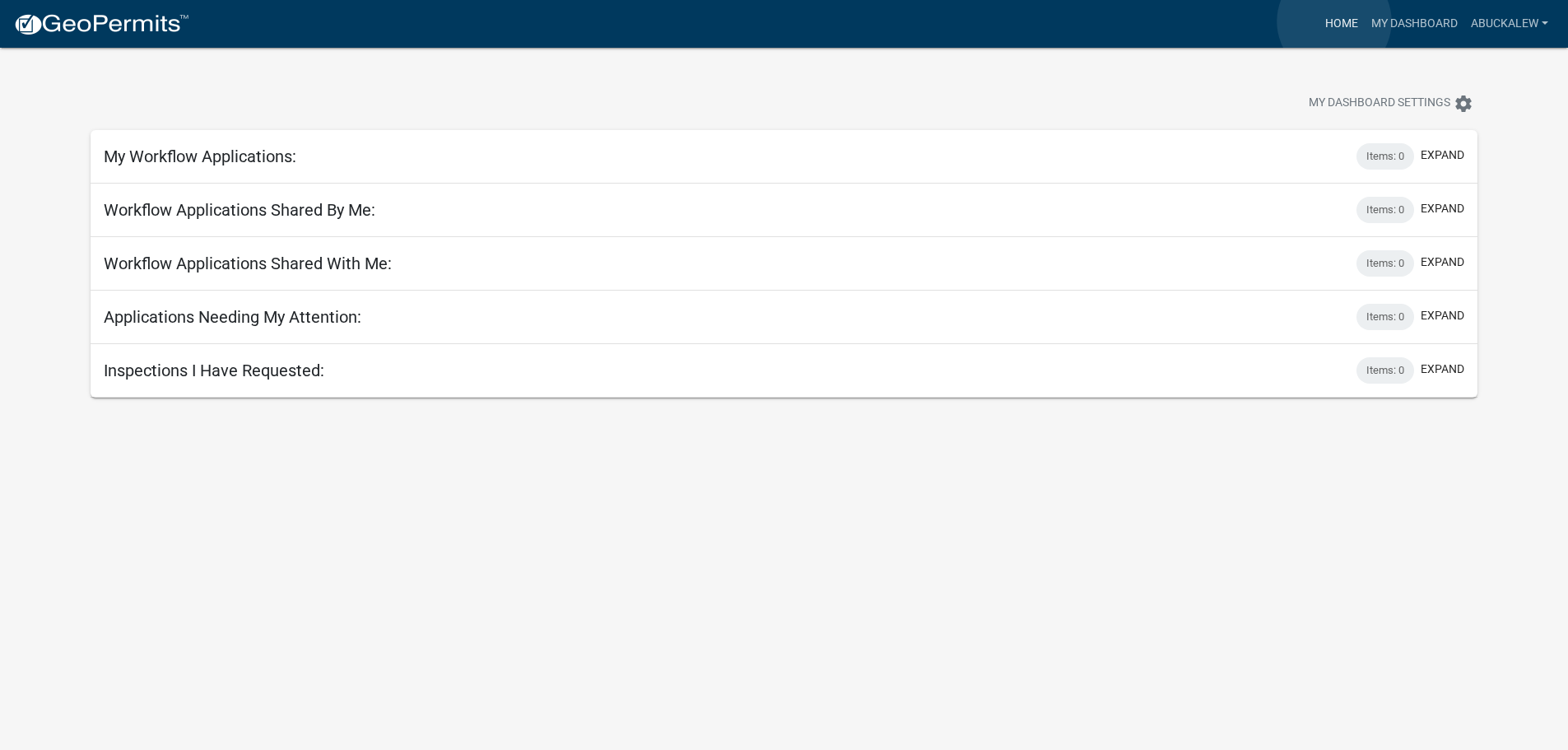
click at [1334, 21] on link "Home" at bounding box center [1341, 24] width 46 height 32
